Goal: Task Accomplishment & Management: Manage account settings

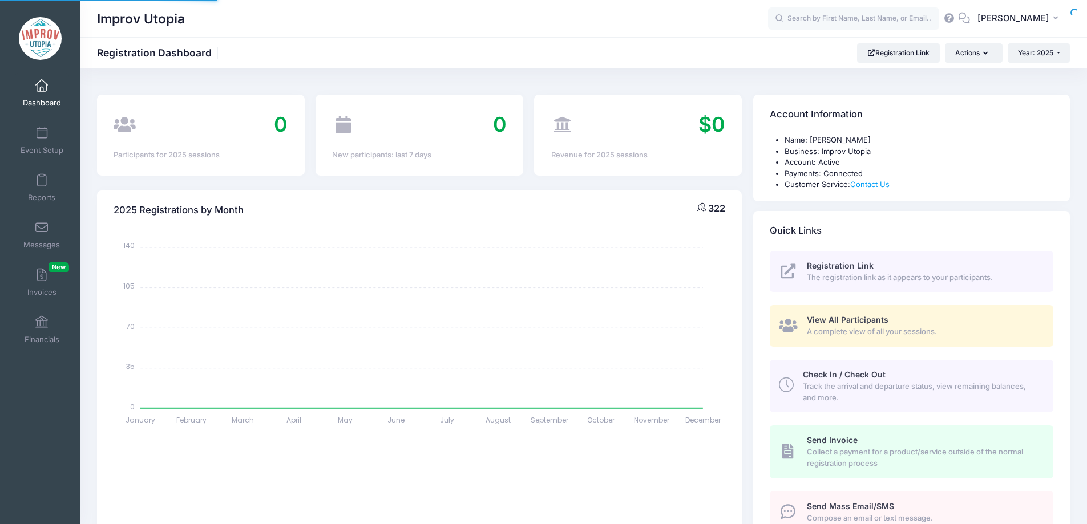
select select
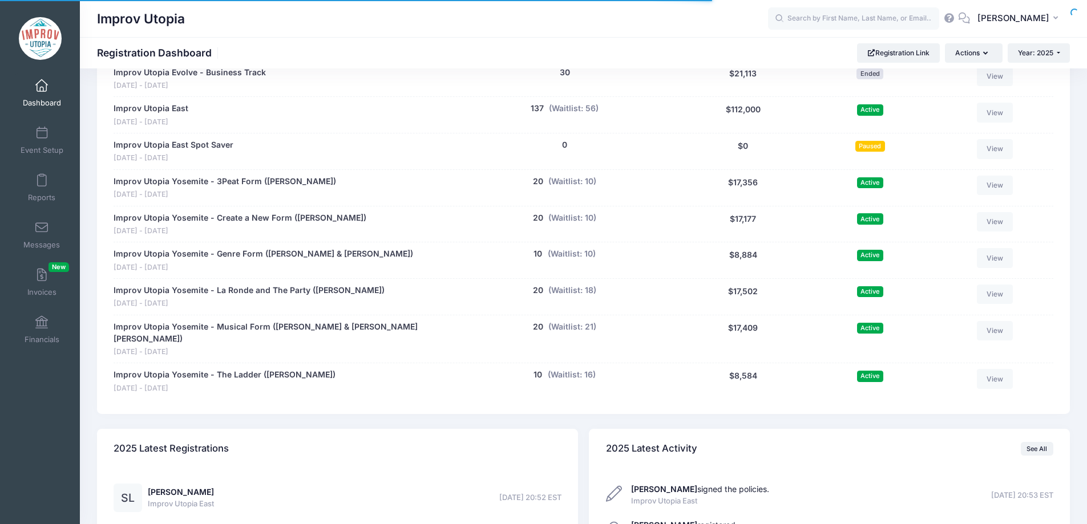
scroll to position [882, 0]
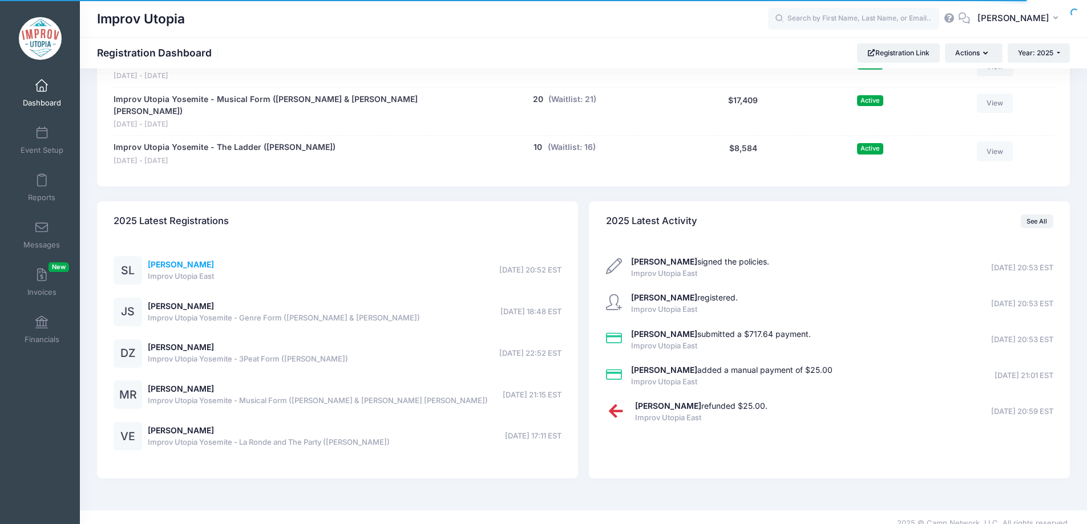
click at [150, 260] on link "Sheri Laurenza" at bounding box center [181, 265] width 66 height 10
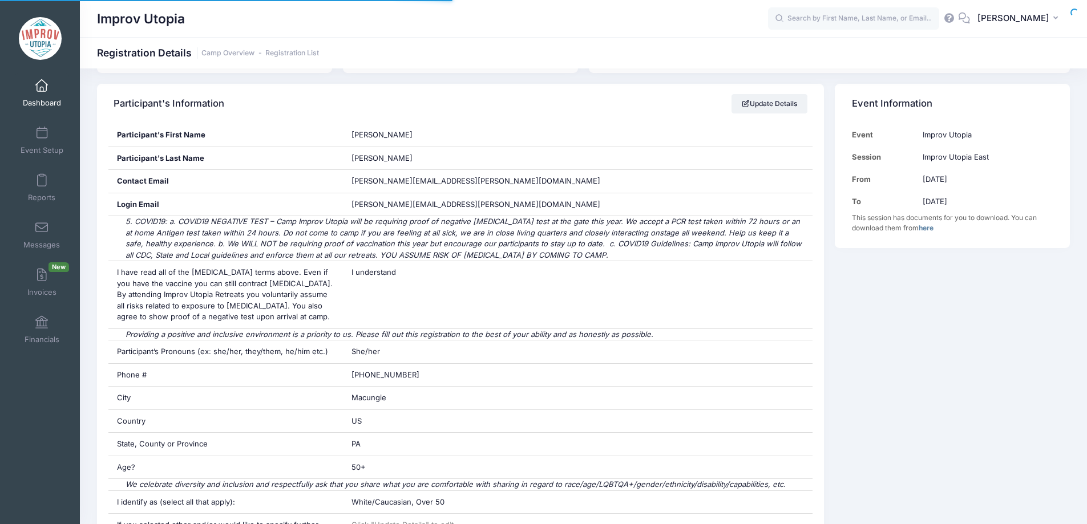
scroll to position [188, 0]
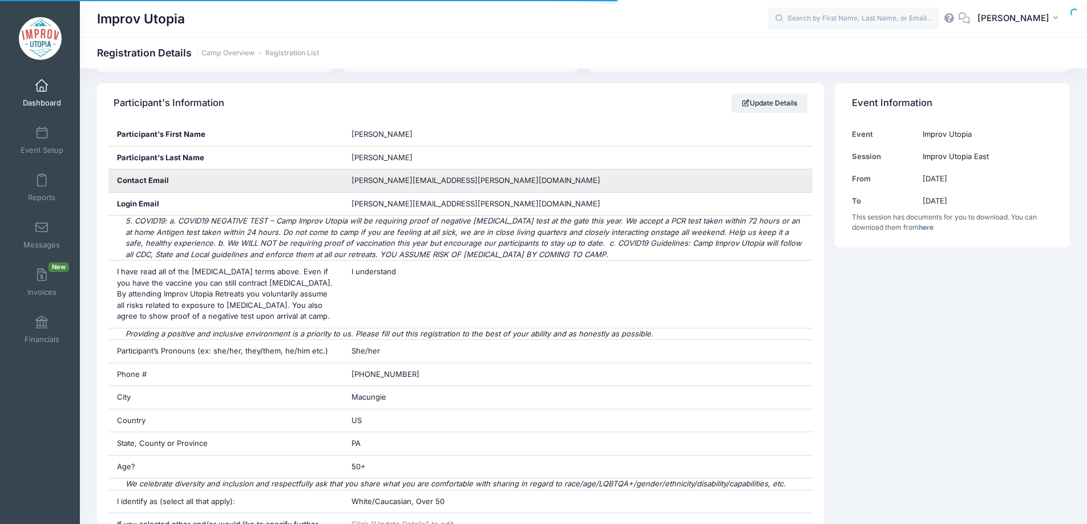
click at [402, 182] on span "[PERSON_NAME][EMAIL_ADDRESS][PERSON_NAME][DOMAIN_NAME]" at bounding box center [475, 180] width 249 height 9
click at [402, 182] on span "sheri.laurenza@yahoo.com" at bounding box center [475, 180] width 249 height 9
copy div "sheri.laurenza@yahoo.com"
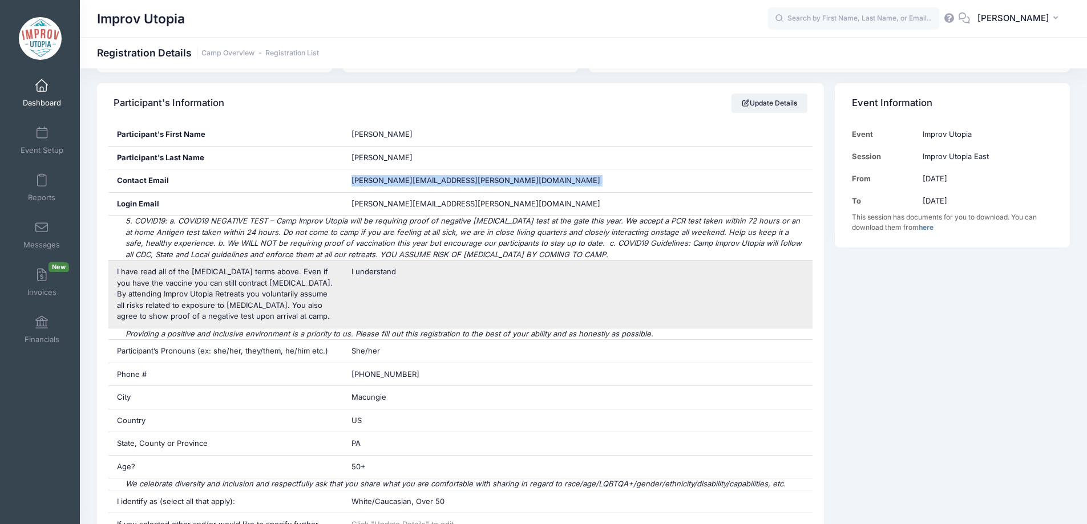
scroll to position [286, 0]
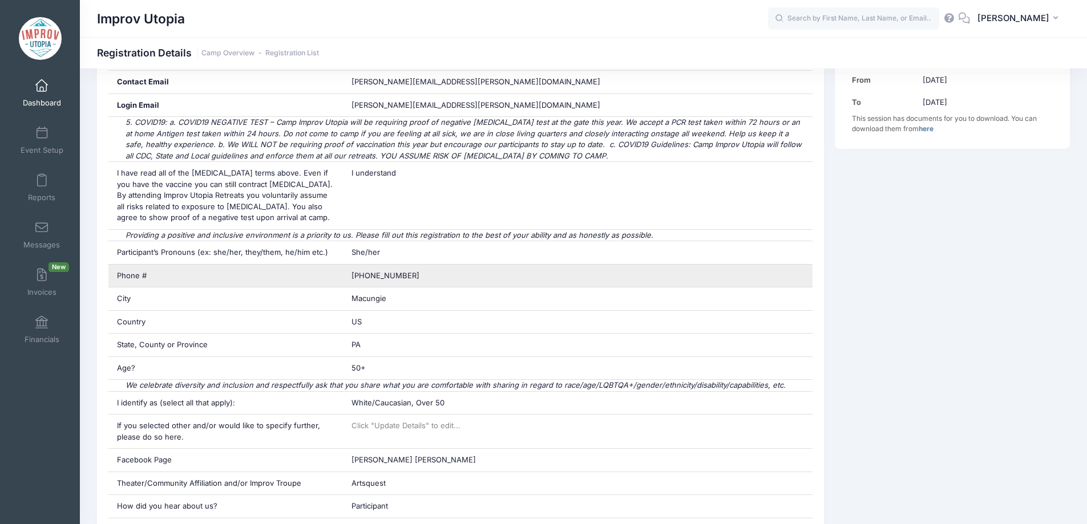
click at [395, 278] on span "610-554-1373" at bounding box center [385, 275] width 68 height 9
copy div "610-554-1373"
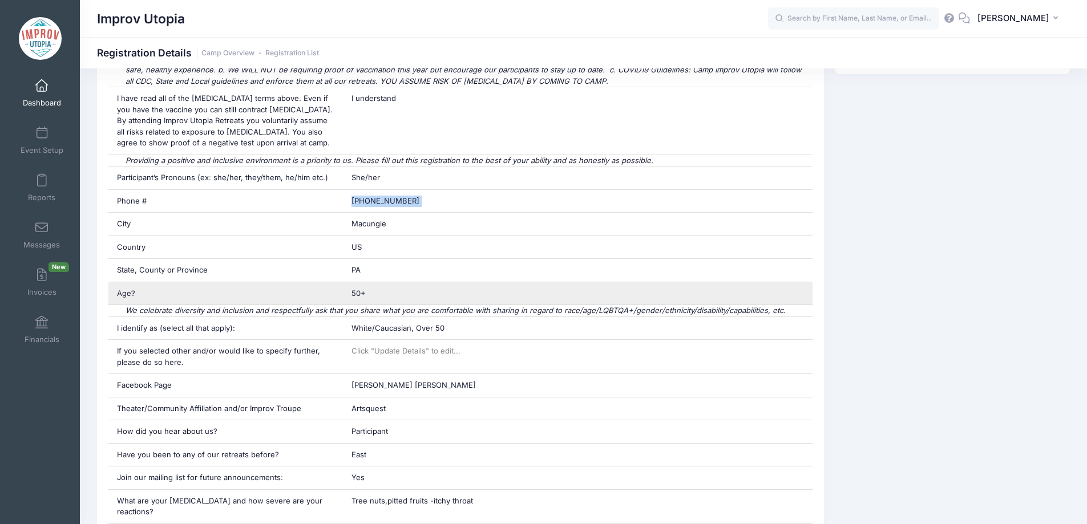
scroll to position [362, 0]
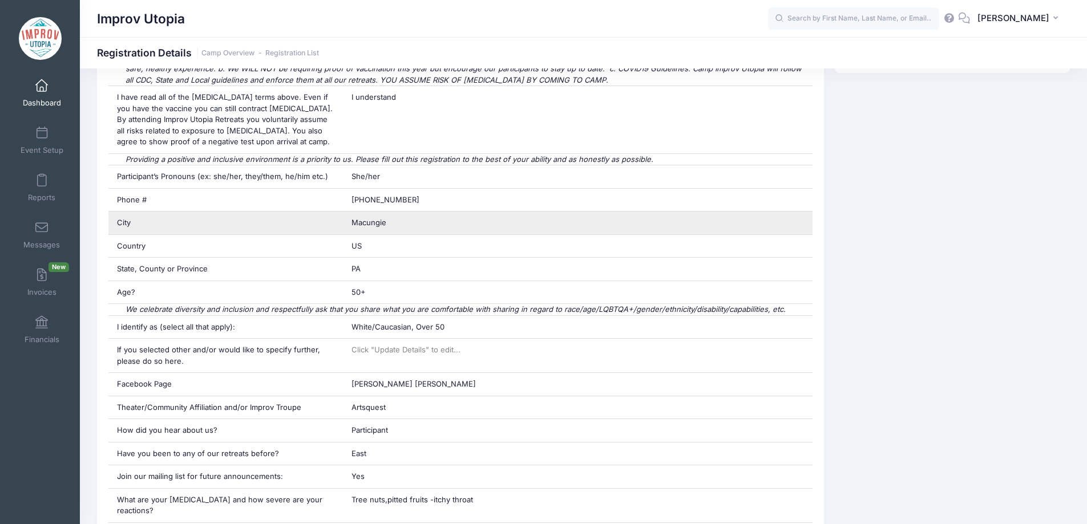
click at [371, 225] on span "Macungie" at bounding box center [368, 222] width 35 height 9
copy div "Macungie"
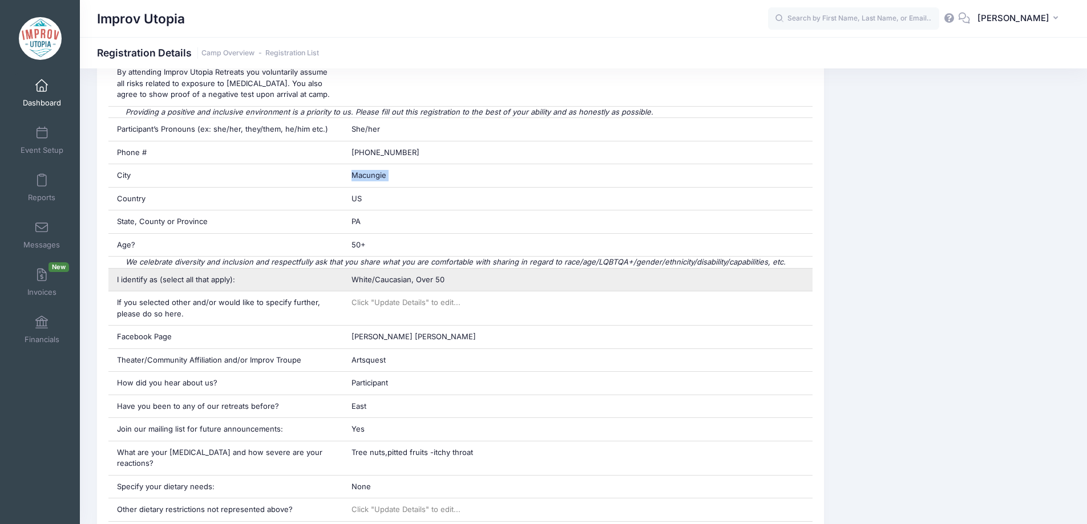
scroll to position [410, 0]
click at [412, 279] on span "White/Caucasian, Over 50" at bounding box center [397, 278] width 93 height 9
copy div "White/Caucasian, Over 50"
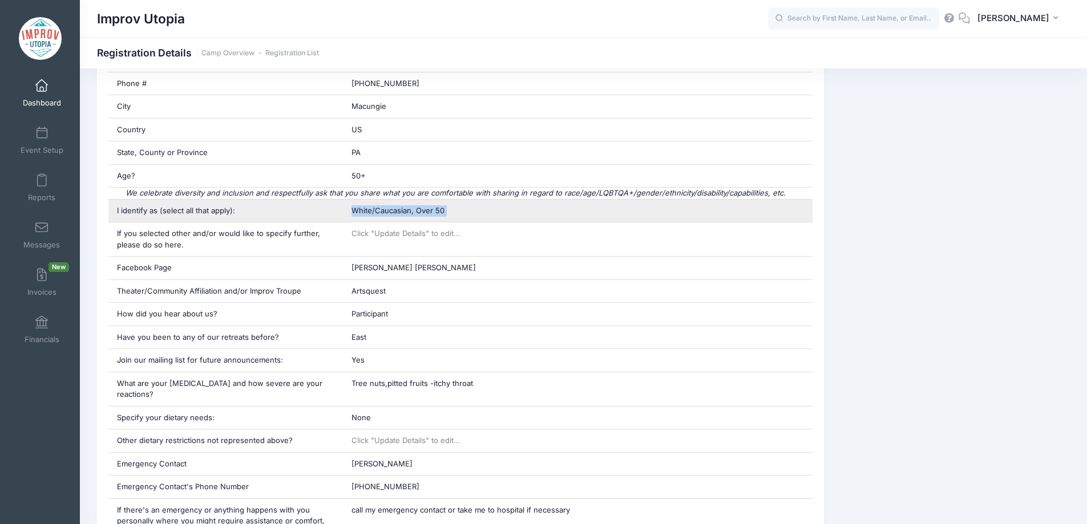
scroll to position [479, 0]
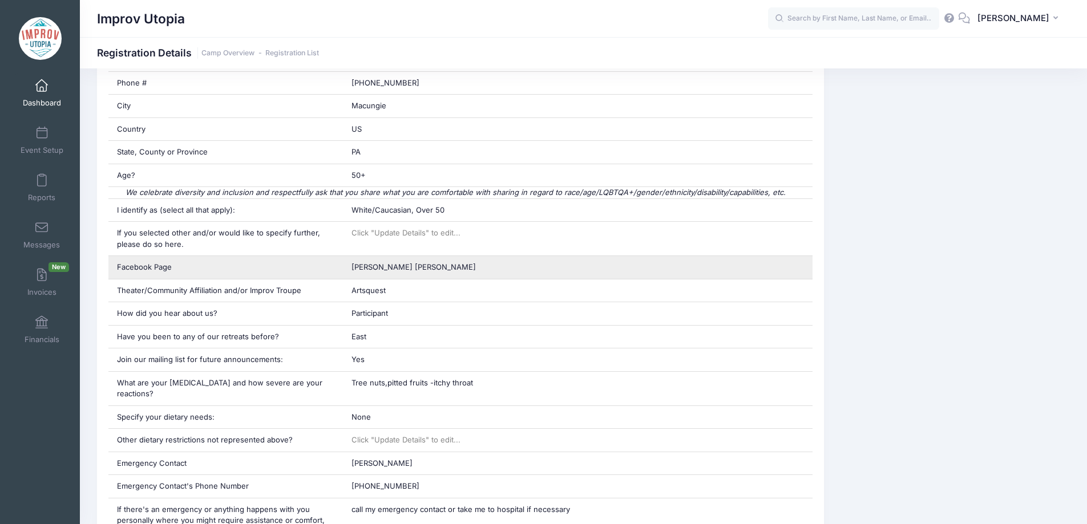
click at [396, 269] on span "Sheri Sage laurenza" at bounding box center [413, 266] width 124 height 9
copy div "Sheri Sage laurenza"
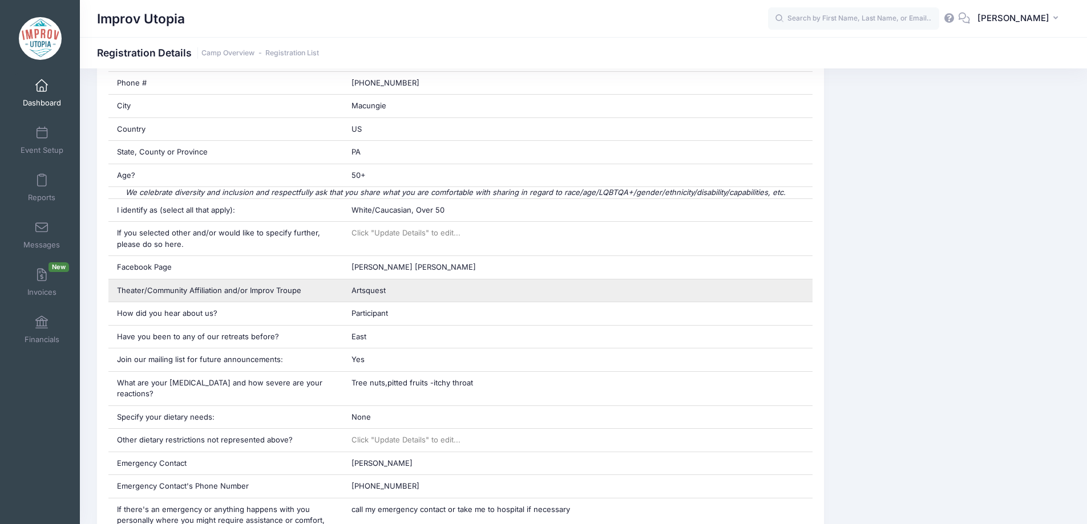
click at [365, 291] on span "Artsquest" at bounding box center [368, 290] width 34 height 9
copy div "Artsquest"
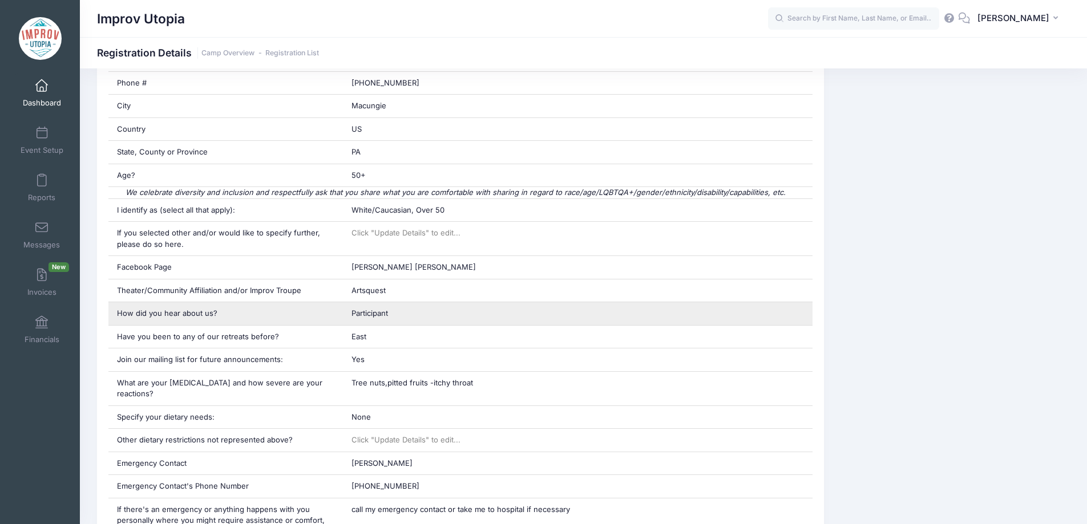
click at [379, 315] on span "Participant" at bounding box center [369, 313] width 37 height 9
copy div "Participant"
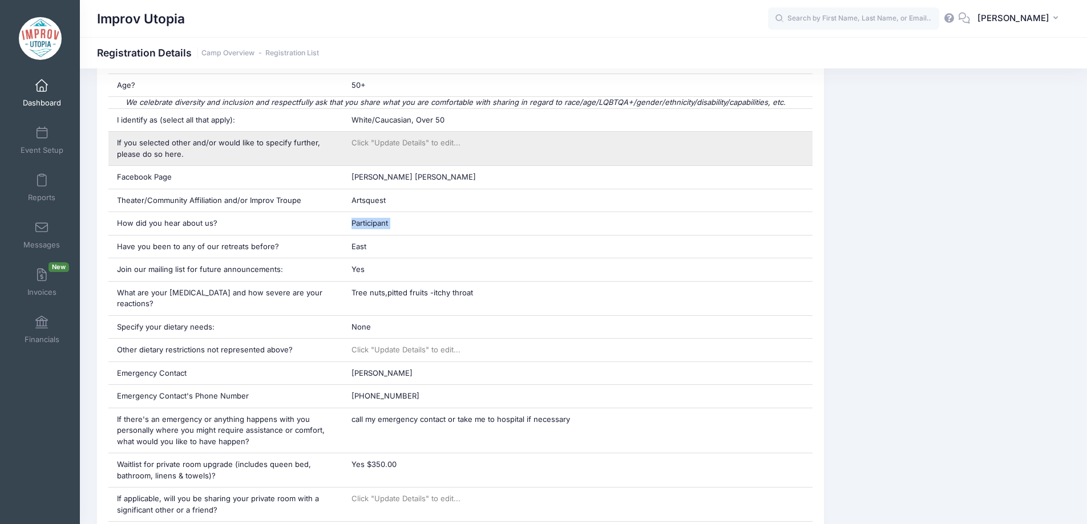
scroll to position [570, 0]
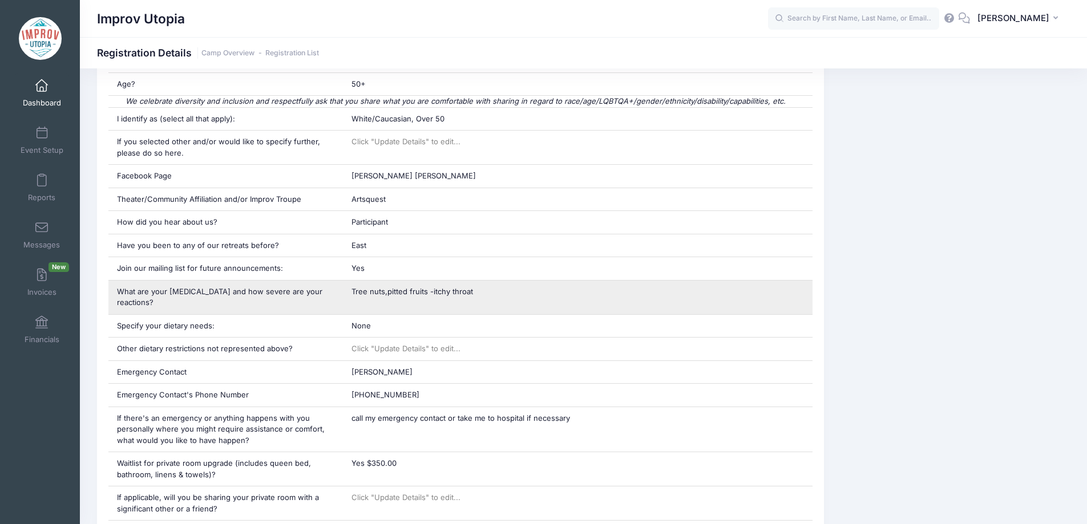
click at [406, 293] on span "Tree nuts,pitted fruits -itchy throat" at bounding box center [412, 291] width 122 height 9
copy div "Tree nuts,pitted fruits -itchy throat"
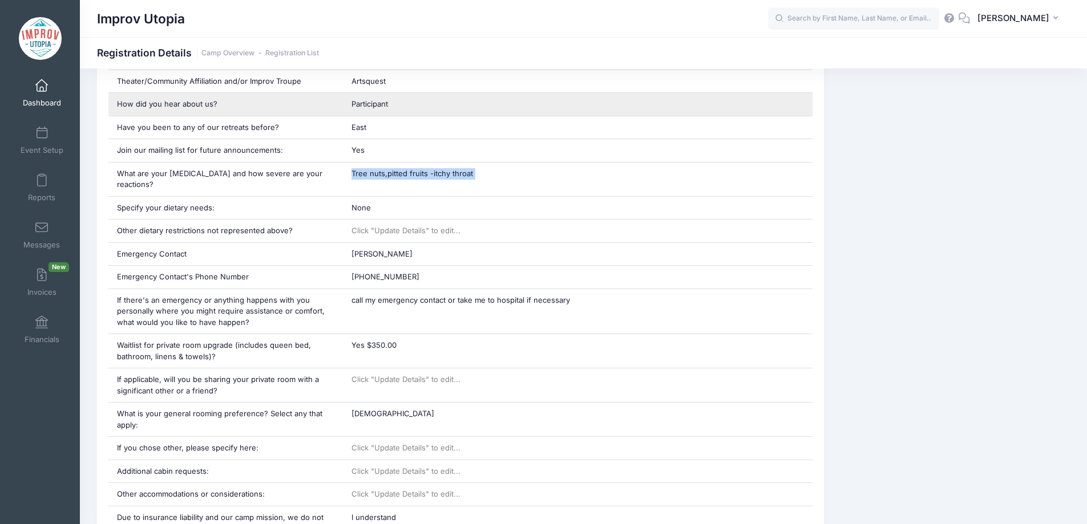
scroll to position [689, 0]
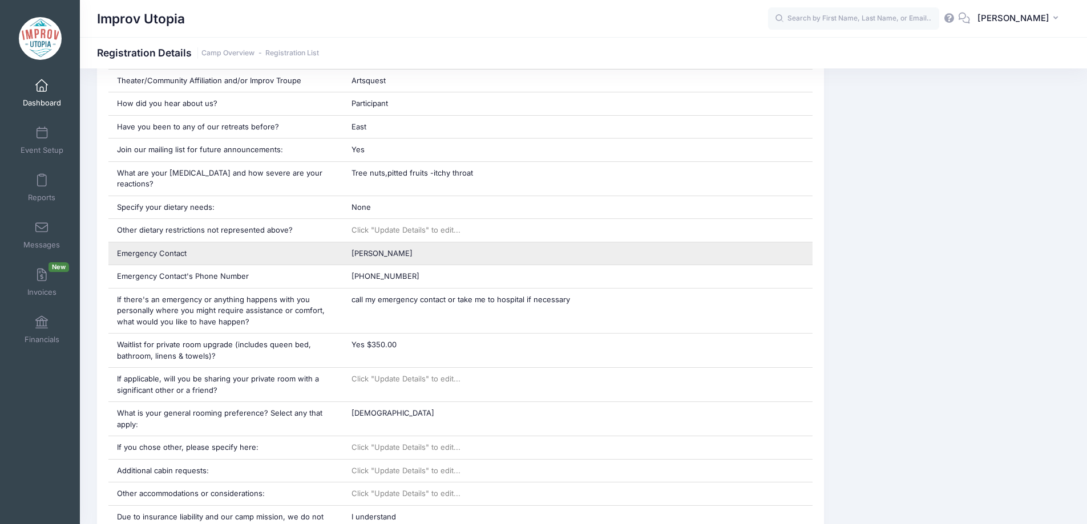
click at [375, 249] on span "Rob Laurenza" at bounding box center [381, 253] width 61 height 9
copy div "Rob Laurenza"
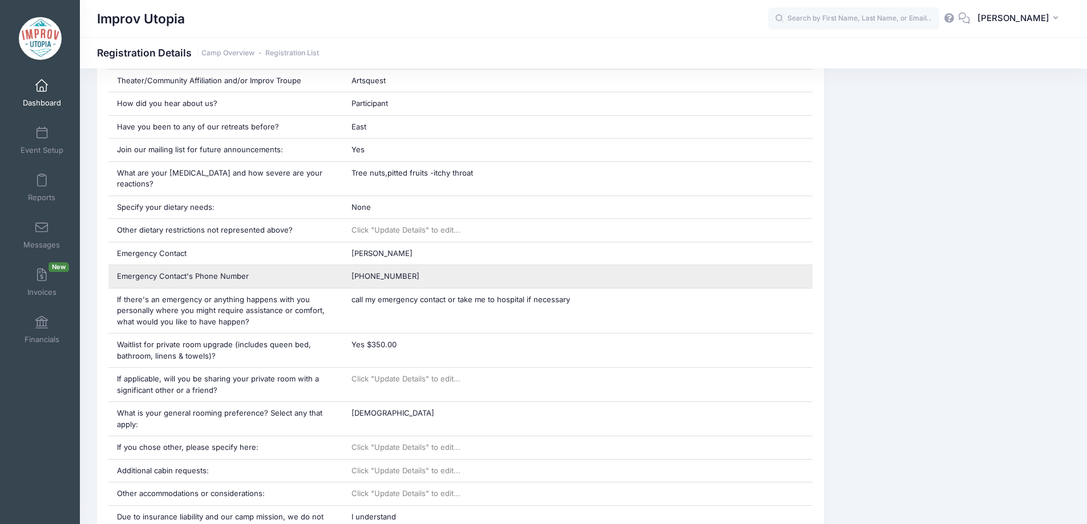
click at [382, 272] on span "484-860-0000" at bounding box center [385, 276] width 68 height 9
copy div "484-860-0000"
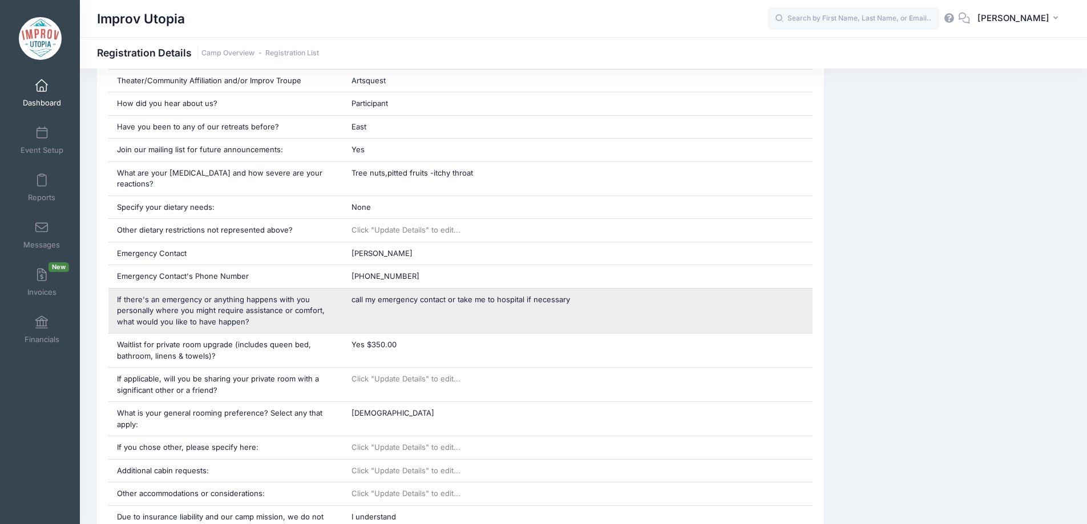
click at [420, 289] on div "call my emergency contact or take me to hospital if necessary" at bounding box center [577, 311] width 469 height 45
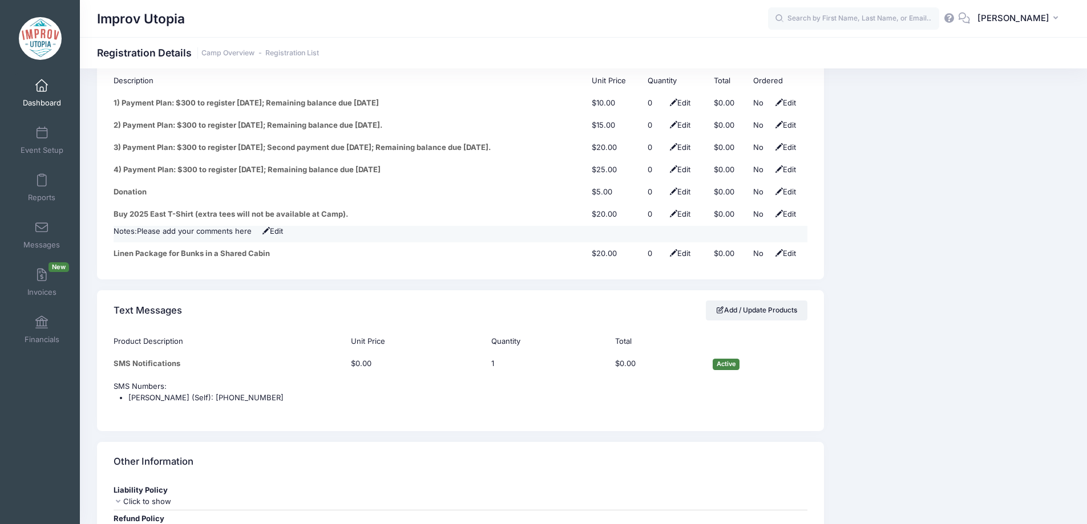
scroll to position [1477, 0]
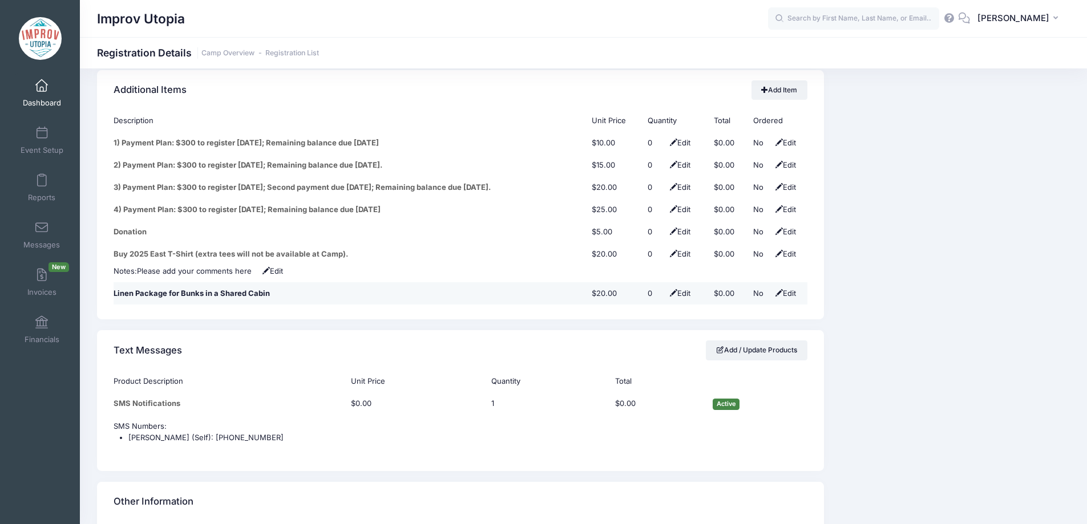
click at [778, 289] on span at bounding box center [778, 292] width 7 height 7
drag, startPoint x: 758, startPoint y: 286, endPoint x: 778, endPoint y: 284, distance: 19.5
click at [778, 288] on select "No Yes" at bounding box center [766, 293] width 26 height 11
select select "1"
click at [753, 288] on select "No Yes" at bounding box center [766, 293] width 26 height 11
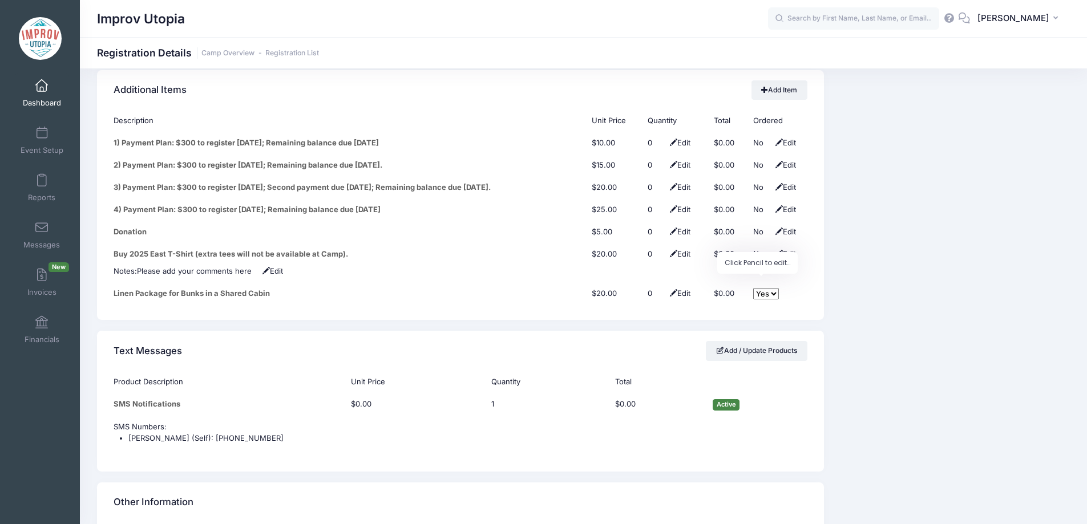
click at [796, 307] on div "Description Unit Price Quantity Total Ordered 1) Payment Plan: $300 to register…" at bounding box center [460, 215] width 727 height 210
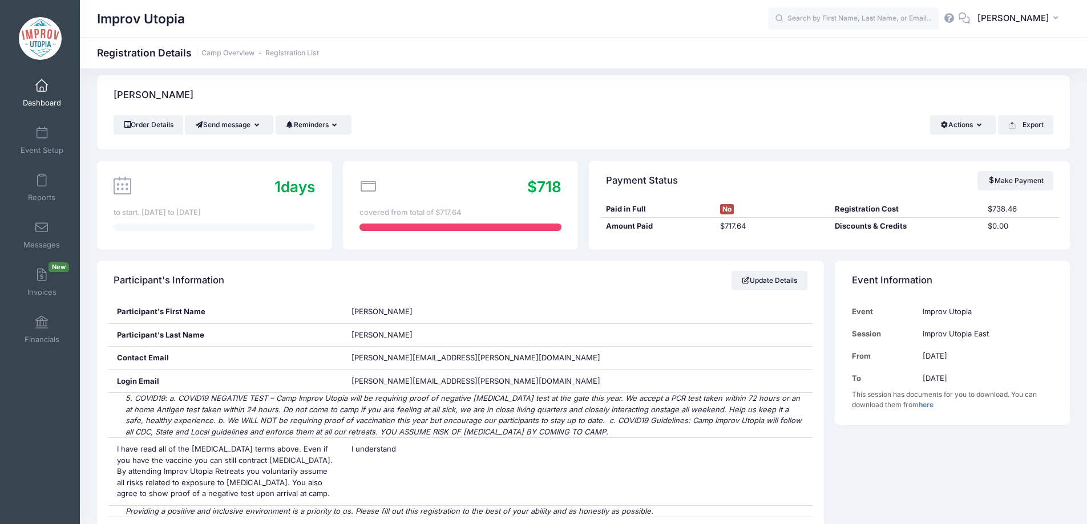
scroll to position [0, 0]
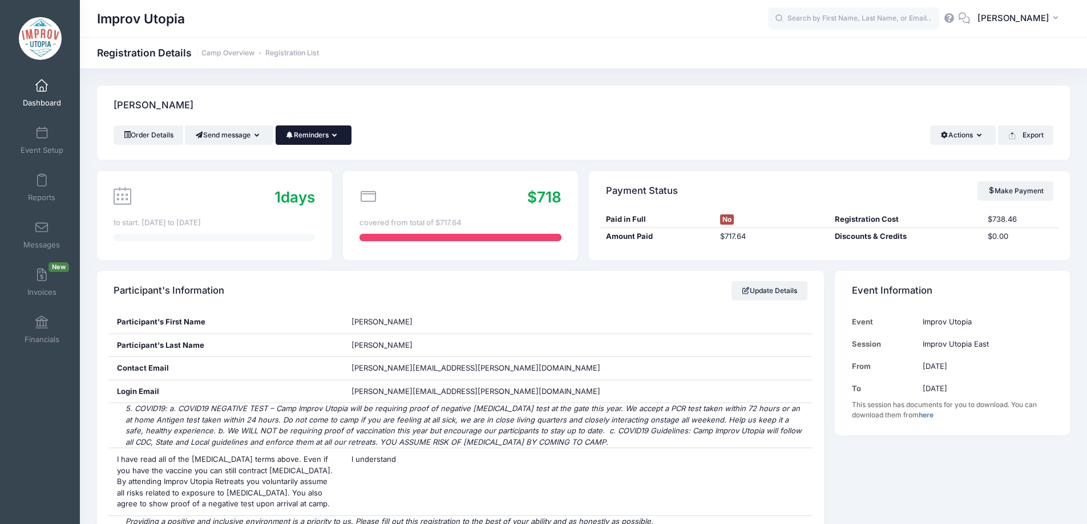
click at [337, 136] on button "Reminders" at bounding box center [314, 135] width 76 height 19
click at [321, 171] on link "Send Payment Reminder" at bounding box center [289, 163] width 128 height 22
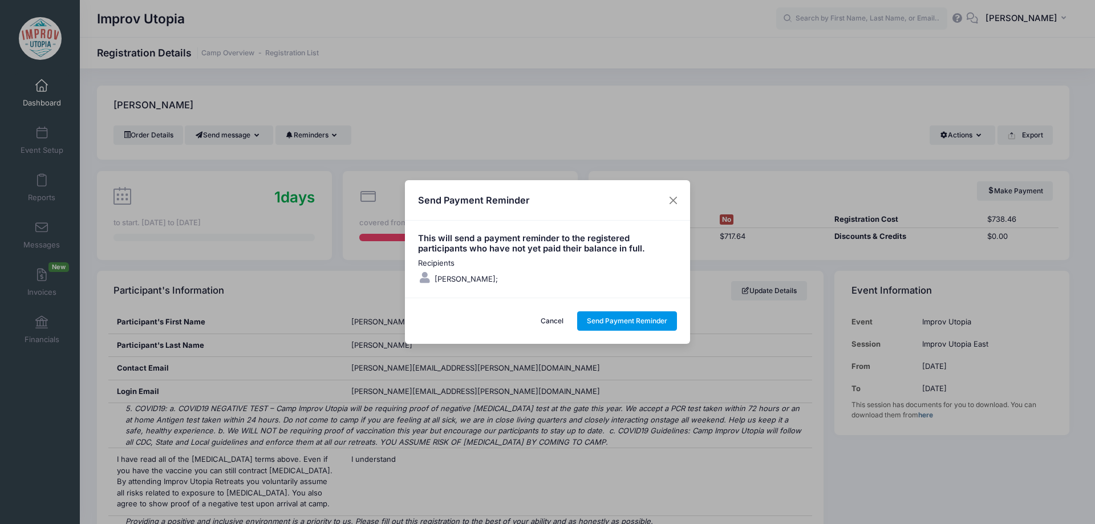
click at [616, 325] on button "Send Payment Reminder" at bounding box center [627, 320] width 100 height 19
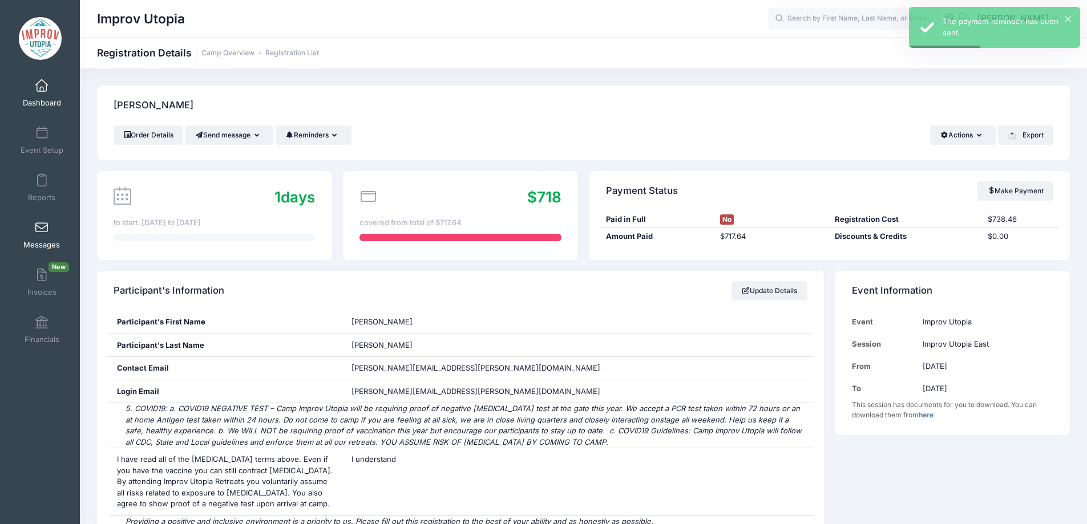
click at [48, 224] on link "Messages" at bounding box center [42, 235] width 54 height 40
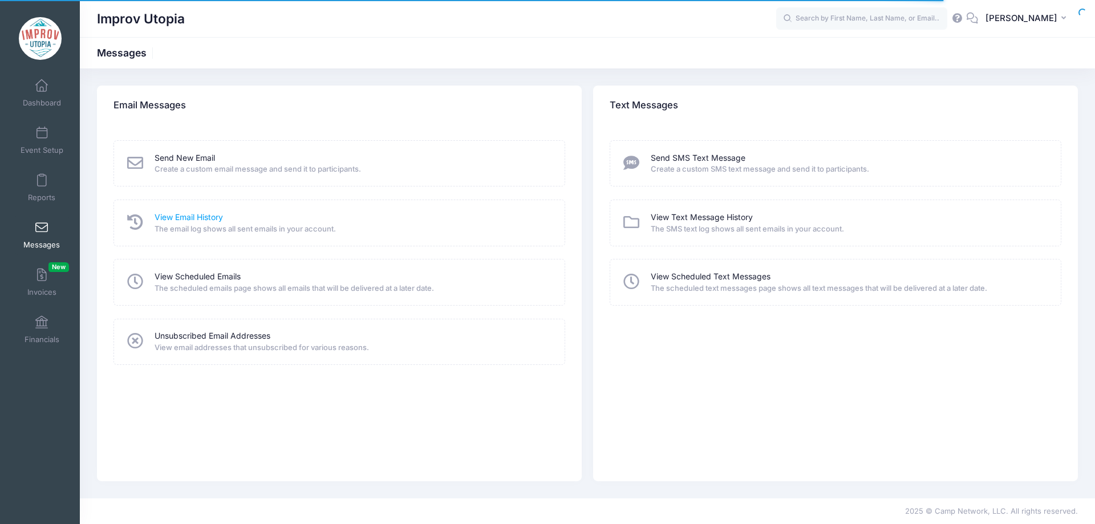
click at [185, 220] on link "View Email History" at bounding box center [189, 218] width 68 height 12
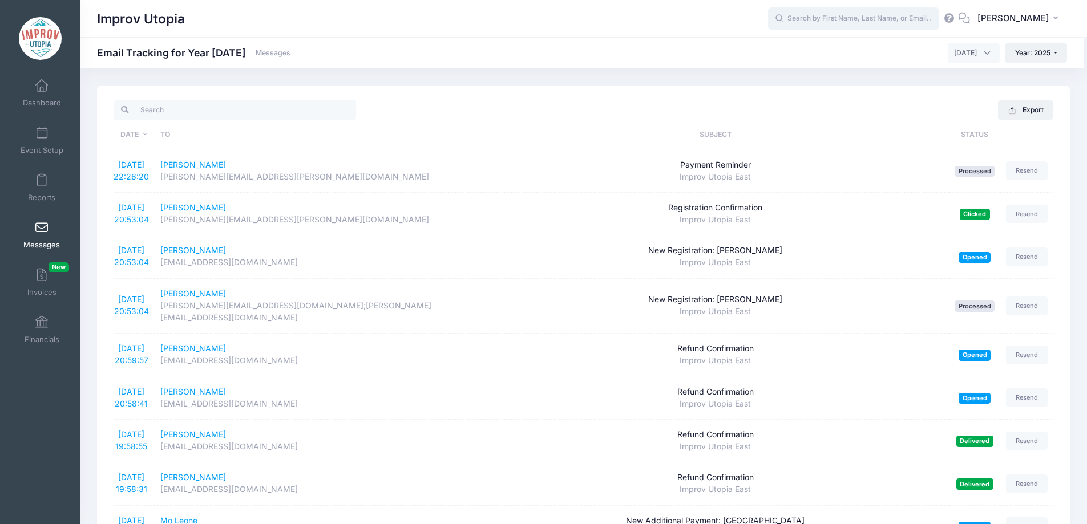
click at [831, 25] on input "text" at bounding box center [853, 18] width 171 height 23
click at [848, 54] on p "[PERSON_NAME]" at bounding box center [875, 49] width 188 height 12
type input "[PERSON_NAME] (Improv Utopia East, [DATE])"
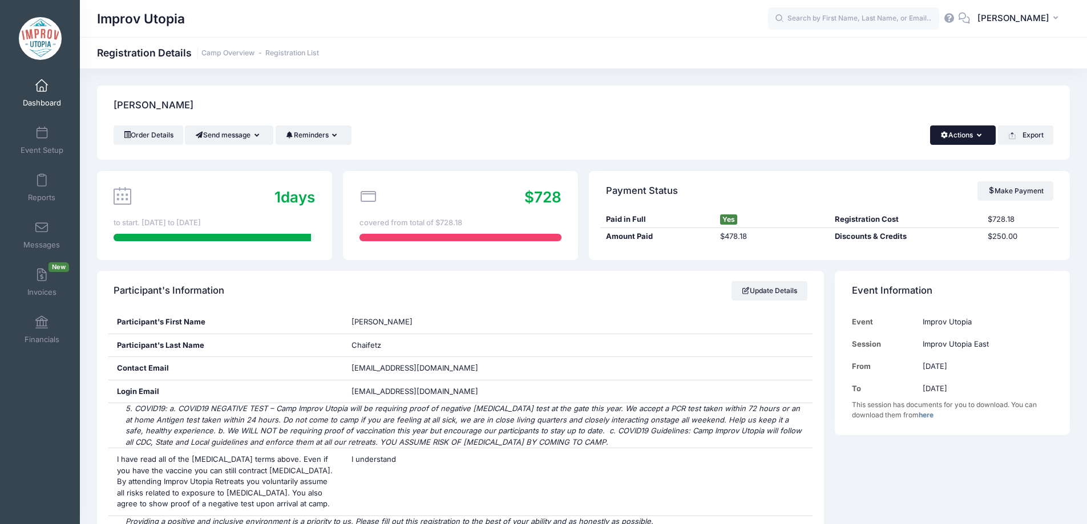
click at [944, 132] on span "button" at bounding box center [944, 135] width 9 height 7
click at [890, 243] on link "Delete" at bounding box center [925, 241] width 132 height 22
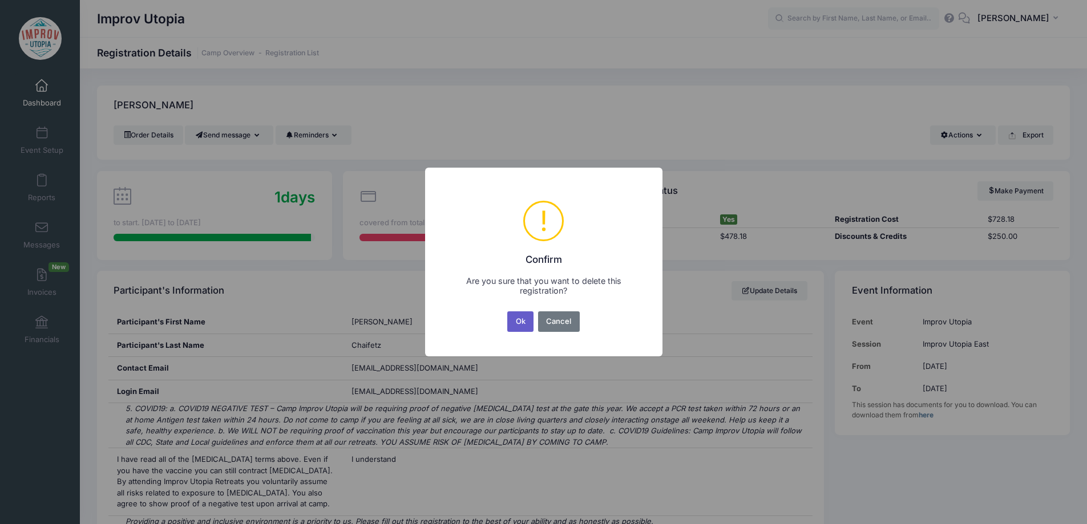
click at [524, 321] on button "Ok" at bounding box center [520, 321] width 26 height 21
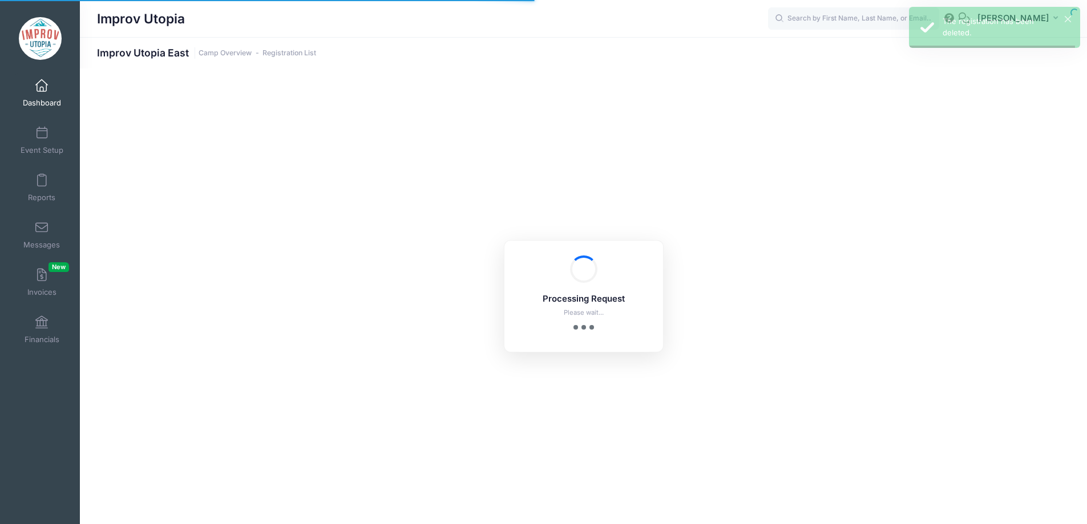
select select "10"
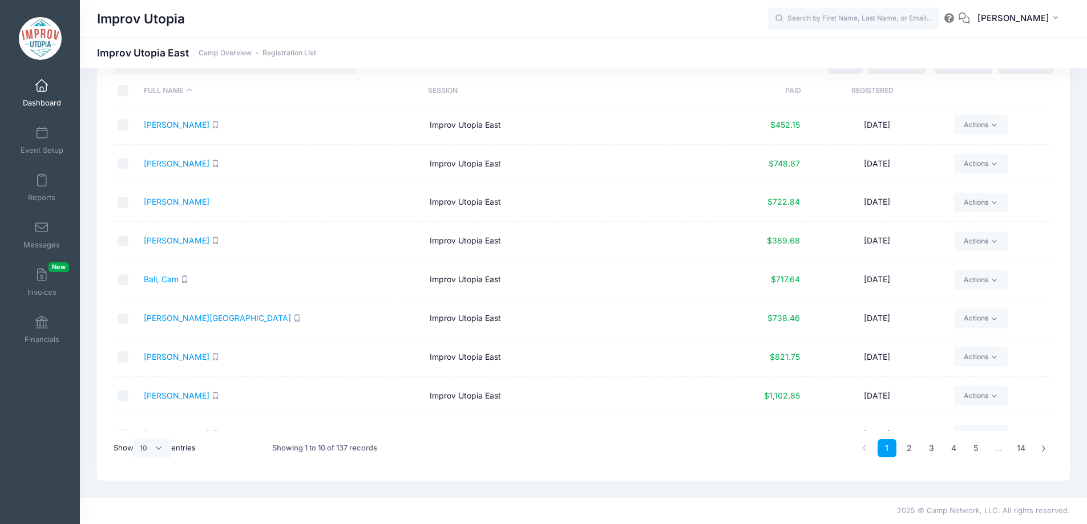
click at [29, 104] on span "Dashboard" at bounding box center [42, 103] width 38 height 10
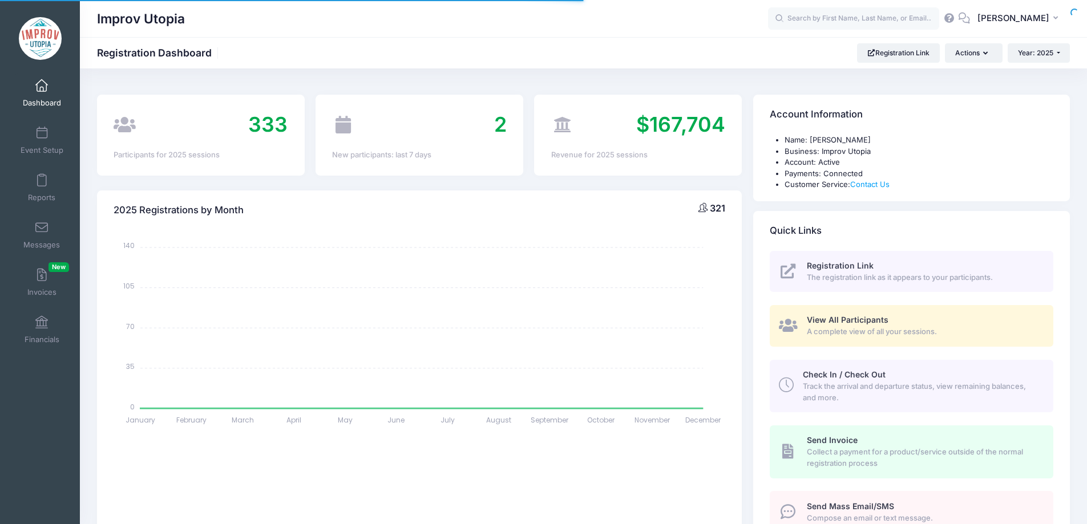
select select
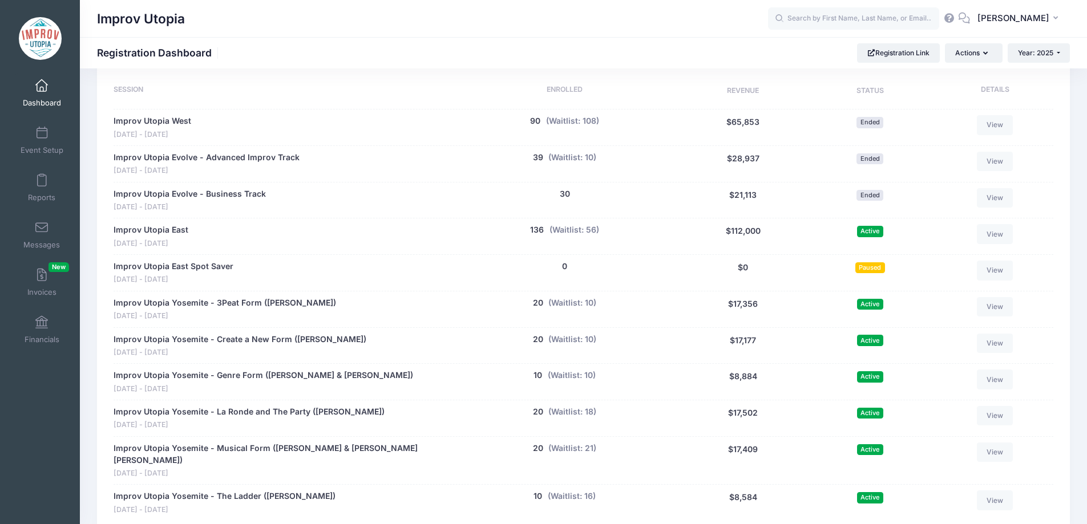
scroll to position [529, 0]
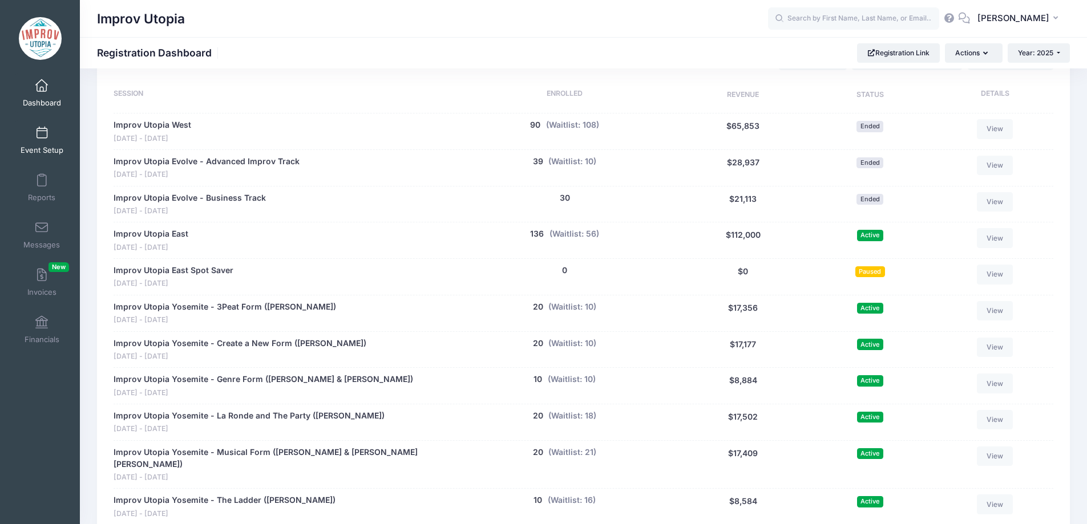
click at [53, 123] on link "Event Setup" at bounding box center [42, 140] width 54 height 40
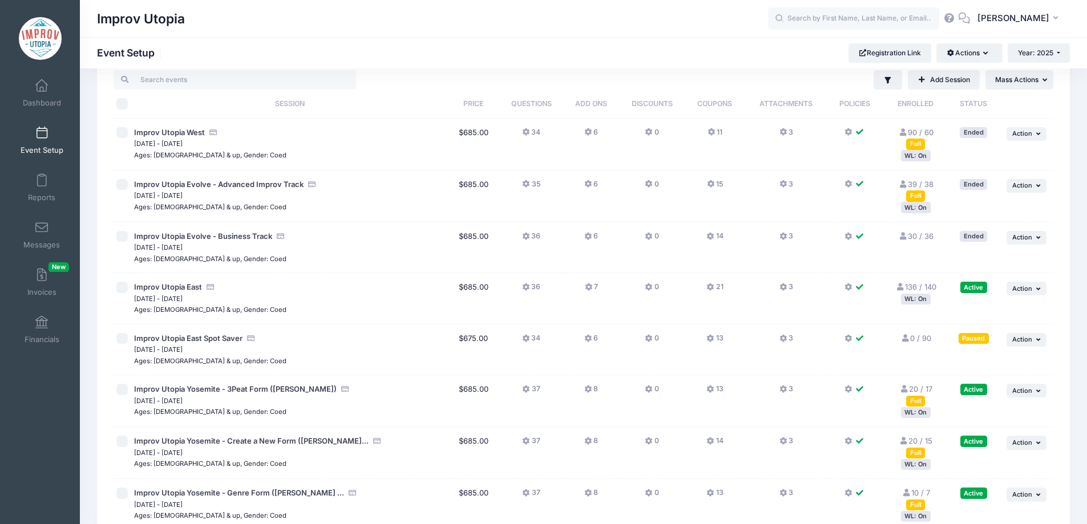
scroll to position [31, 0]
click at [165, 286] on span "Improv Utopia East" at bounding box center [168, 286] width 68 height 9
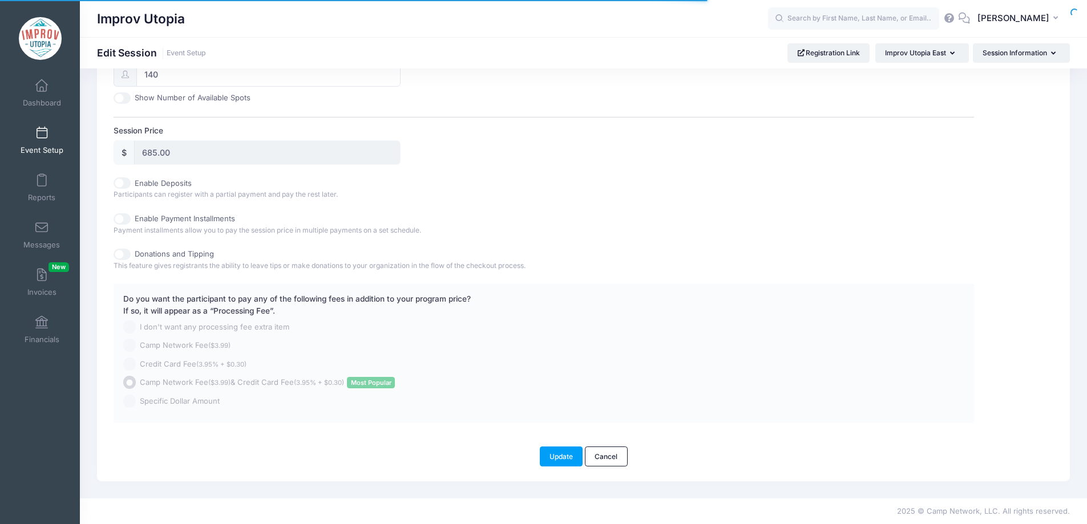
click at [543, 334] on div "Do you want the participant to pay any of the following fees in addition to you…" at bounding box center [508, 350] width 771 height 114
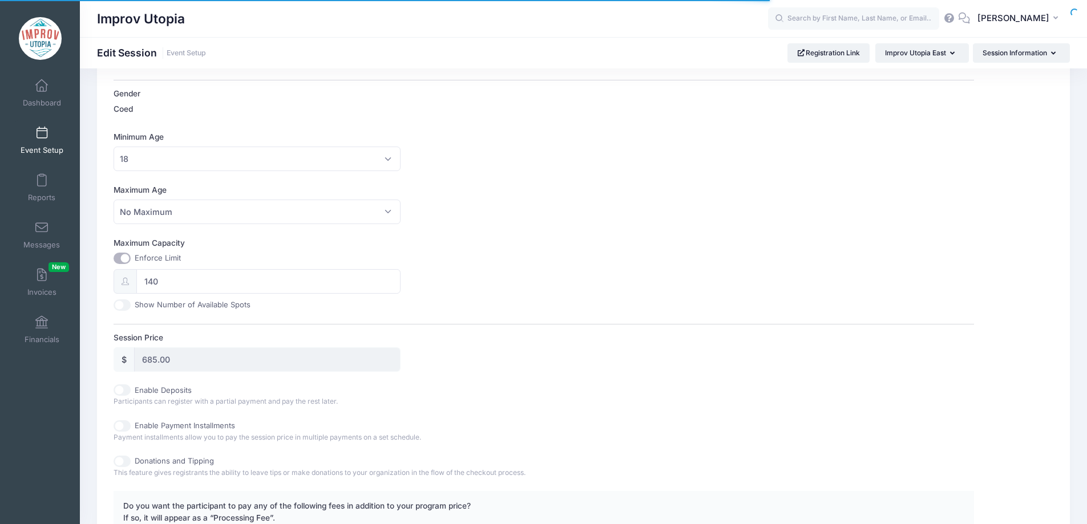
scroll to position [288, 0]
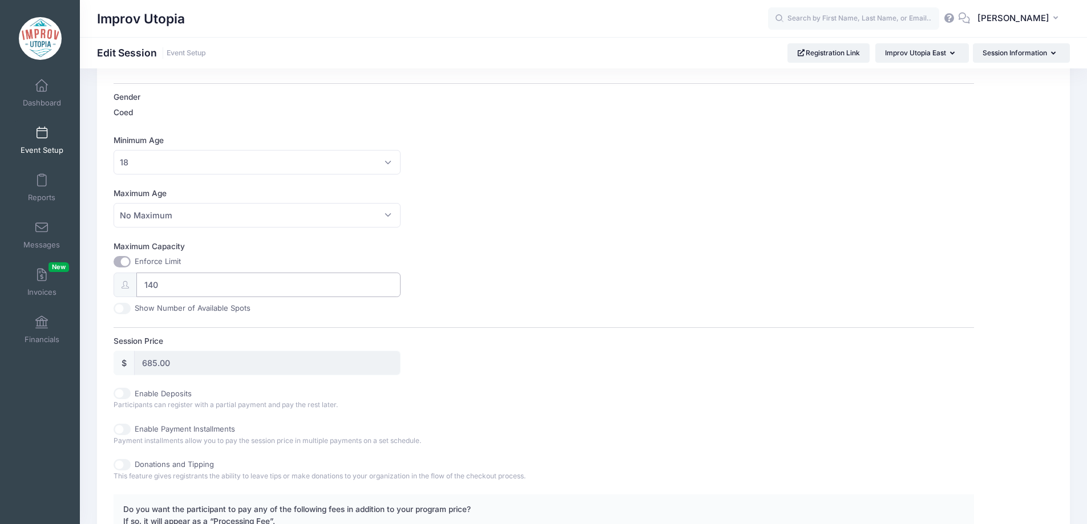
click at [187, 286] on input "140" at bounding box center [268, 285] width 264 height 25
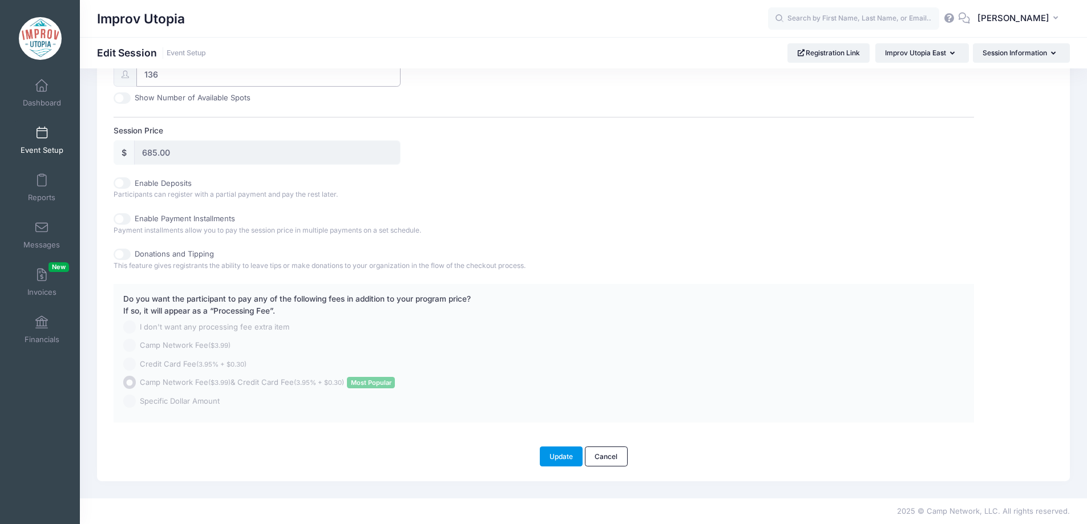
type input "136"
click at [568, 458] on button "Update" at bounding box center [561, 456] width 43 height 19
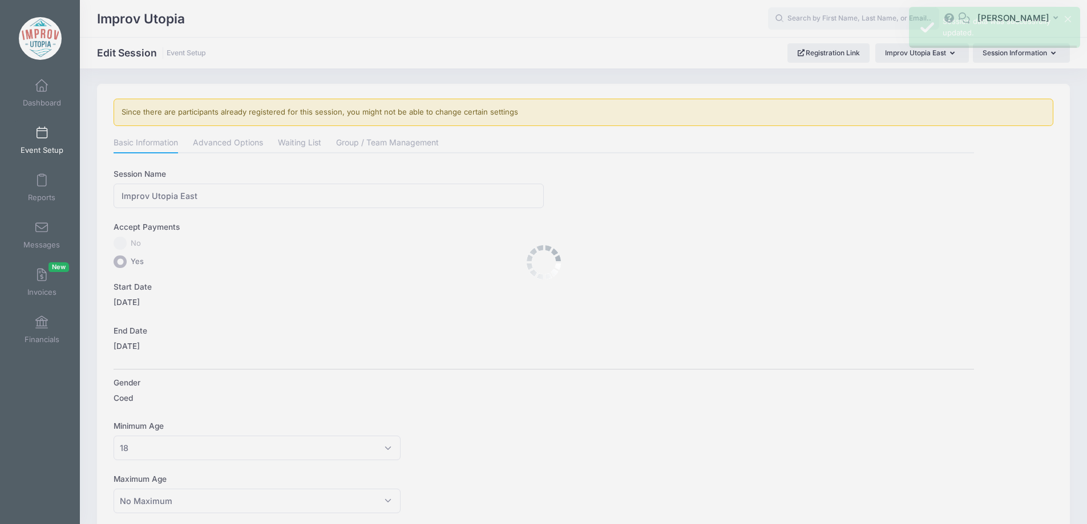
scroll to position [0, 0]
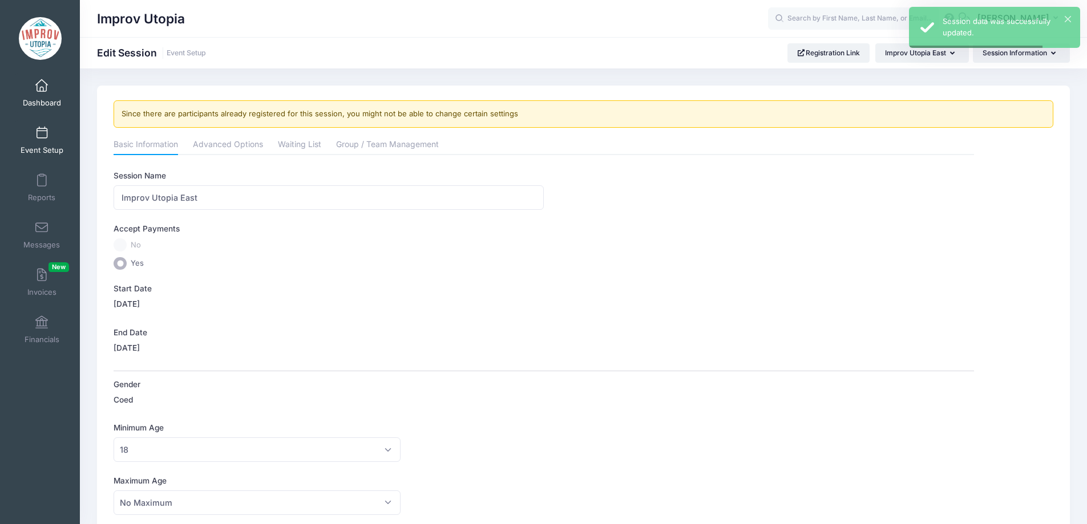
click at [42, 85] on span at bounding box center [42, 86] width 0 height 13
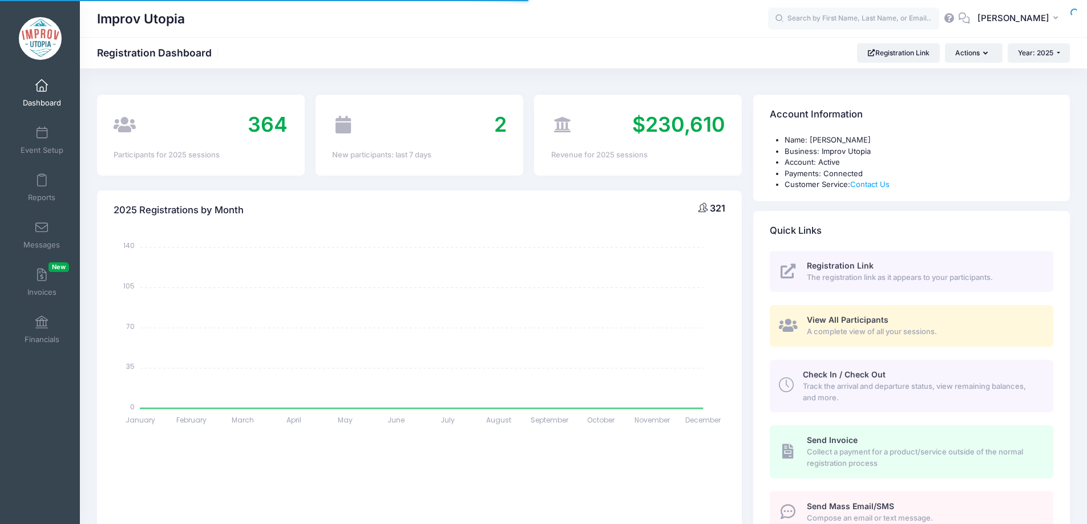
select select
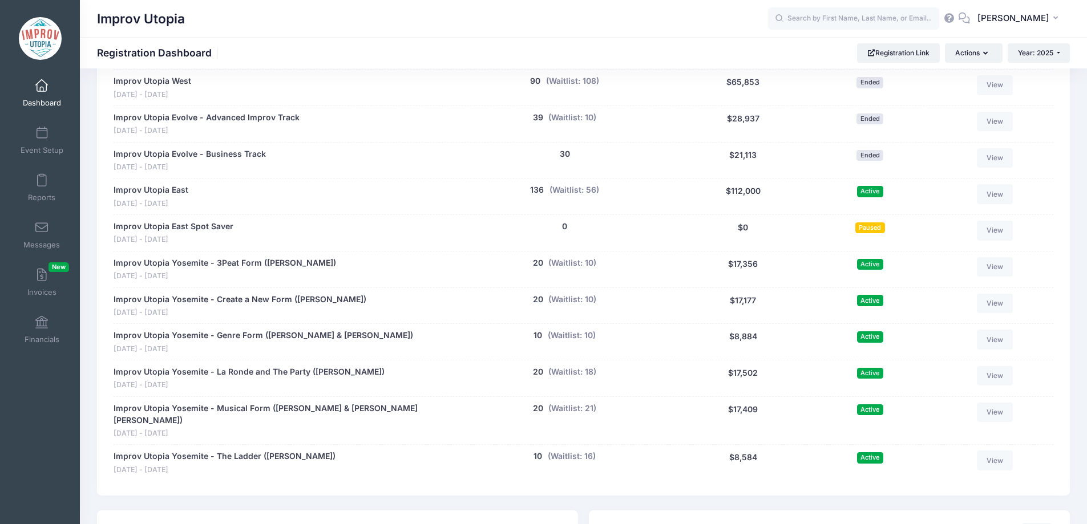
scroll to position [573, 0]
click at [42, 137] on span at bounding box center [42, 133] width 0 height 13
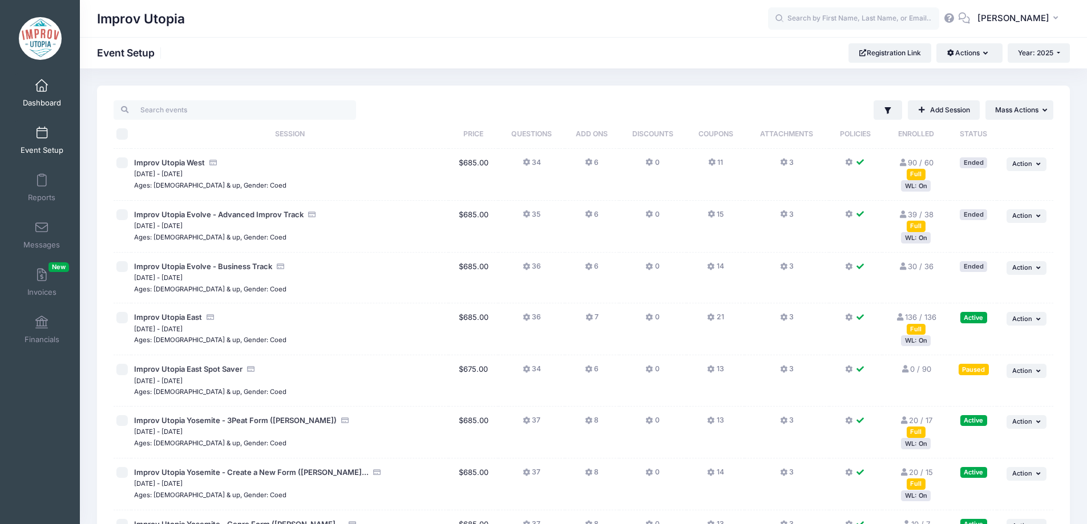
click at [36, 98] on span "Dashboard" at bounding box center [42, 103] width 38 height 10
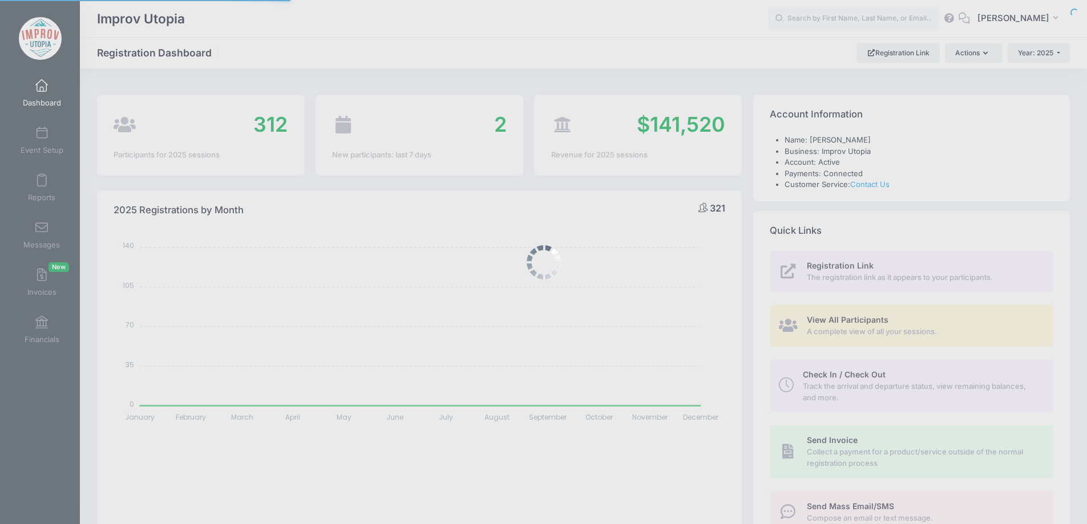
select select
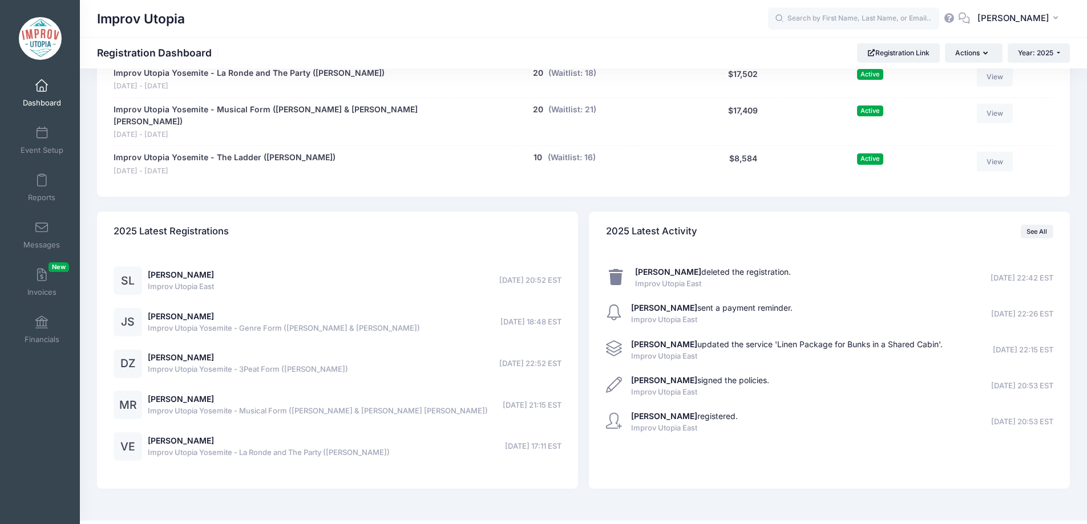
scroll to position [882, 0]
